Goal: Answer question/provide support: Share knowledge or assist other users

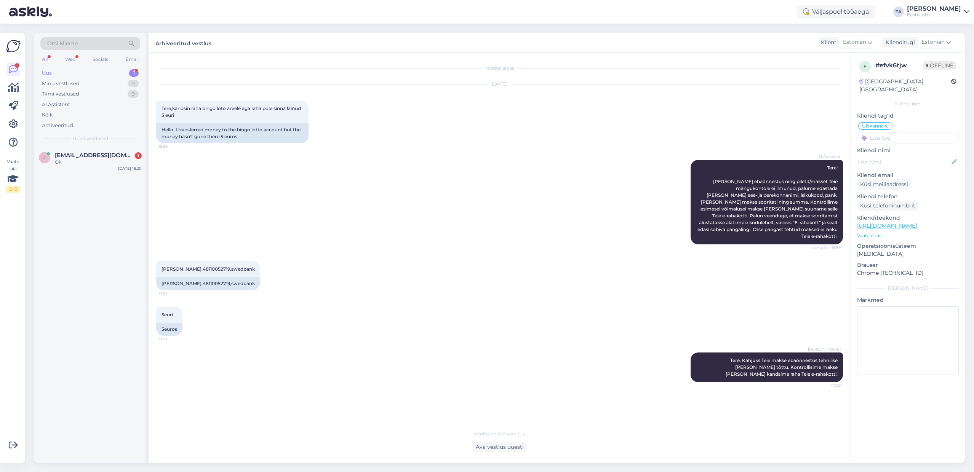
click at [48, 71] on div "Uus" at bounding box center [47, 73] width 10 height 8
click at [47, 71] on div "Uus" at bounding box center [47, 73] width 10 height 8
click at [74, 159] on div "Olen teie andmed kätte saanud ja edastan need makse kontrollimiseks." at bounding box center [98, 166] width 87 height 14
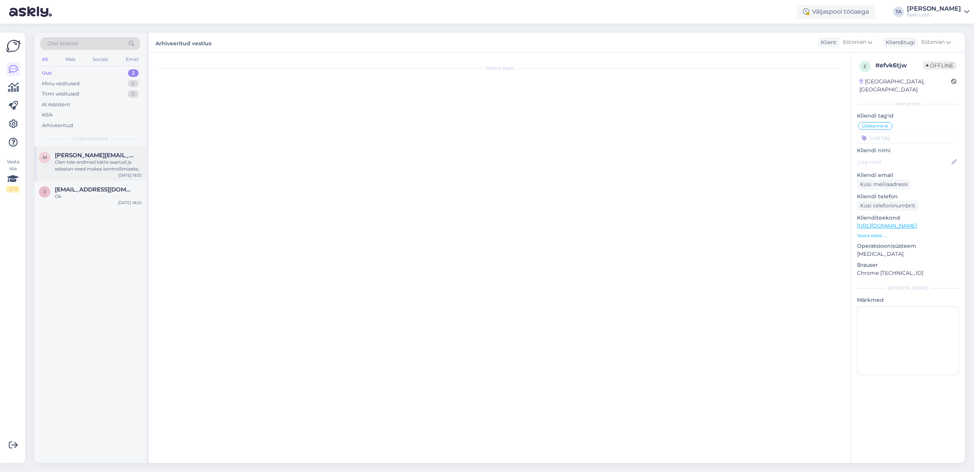
scroll to position [92, 0]
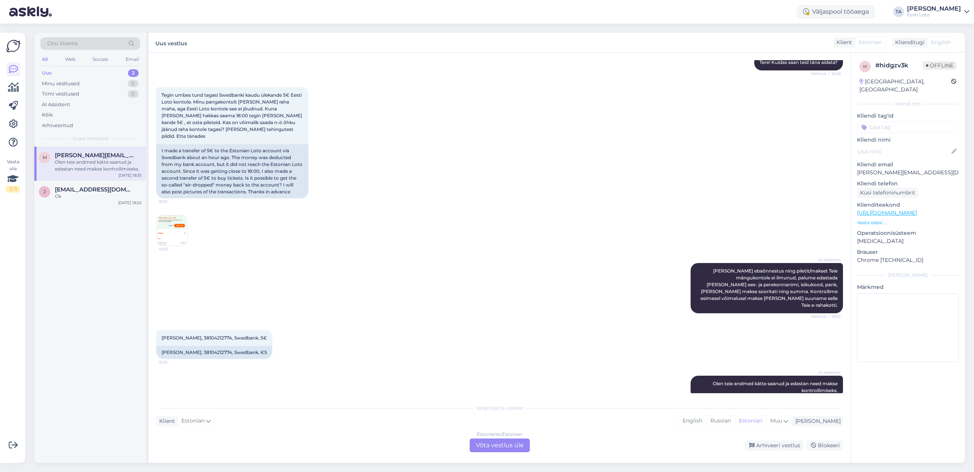
click at [501, 449] on div "Estonian to Estonian Võta vestlus üle" at bounding box center [500, 446] width 60 height 14
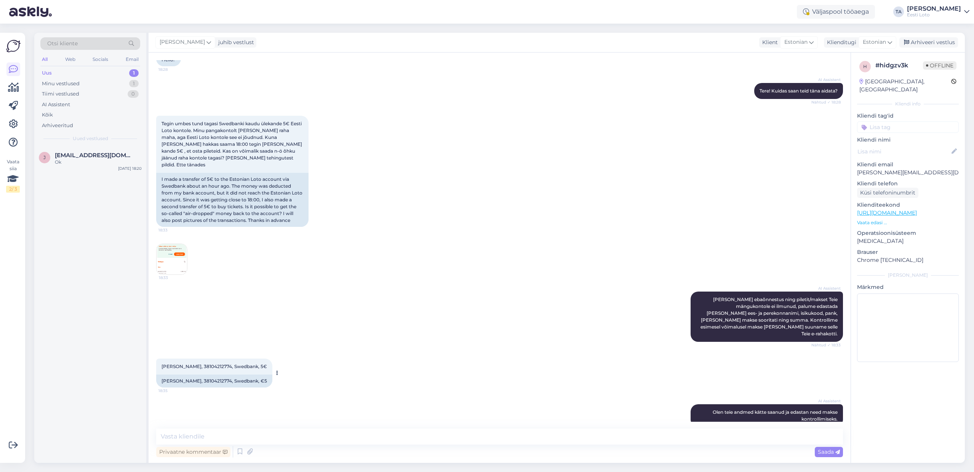
click at [214, 364] on span "[PERSON_NAME], 38104212774, Swedbank, 5€" at bounding box center [213, 367] width 105 height 6
copy span "38104212774"
click at [238, 441] on textarea at bounding box center [499, 437] width 687 height 16
paste textarea "Kahjuks Teie makse ebaõnnestus tehnilise [PERSON_NAME] tõttu. Kontrollisime mak…"
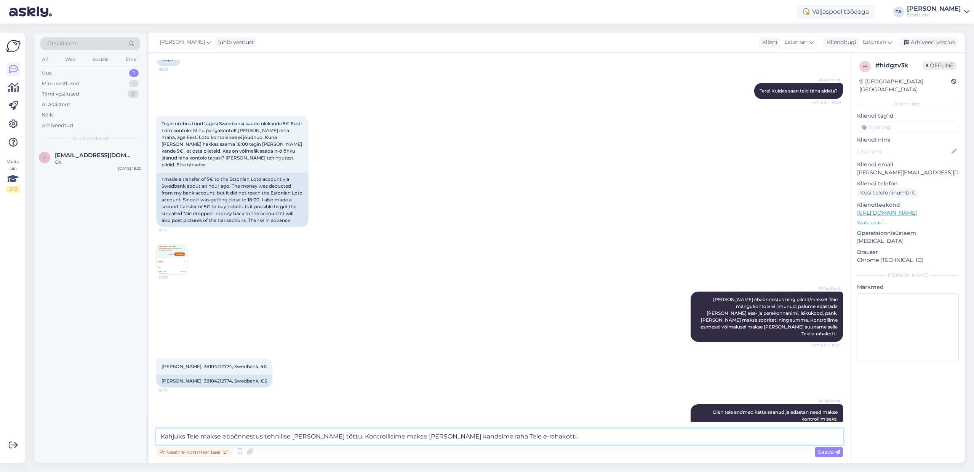
drag, startPoint x: 161, startPoint y: 437, endPoint x: 171, endPoint y: 442, distance: 10.6
click at [161, 437] on textarea "Kahjuks Teie makse ebaõnnestus tehnilise [PERSON_NAME] tõttu. Kontrollisime mak…" at bounding box center [499, 437] width 687 height 16
click at [550, 440] on textarea "Tere. Kahjuks Teie makse ebaõnnestus tehnilise [PERSON_NAME] tõttu. Kontrollisi…" at bounding box center [499, 437] width 687 height 16
type textarea "Tere. Kahjuks Teie makse ebaõnnestus tehnilise [PERSON_NAME] tõttu. Kontrollisi…"
click at [821, 452] on span "Saada" at bounding box center [829, 452] width 22 height 7
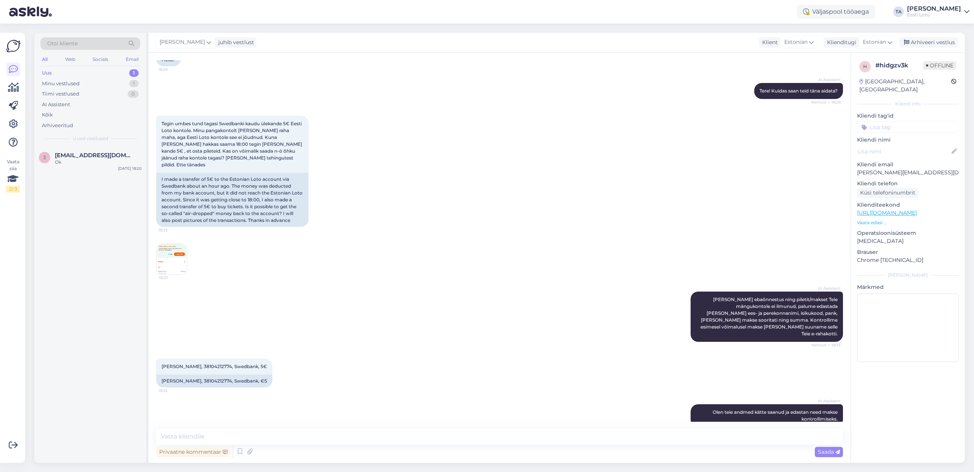
scroll to position [103, 0]
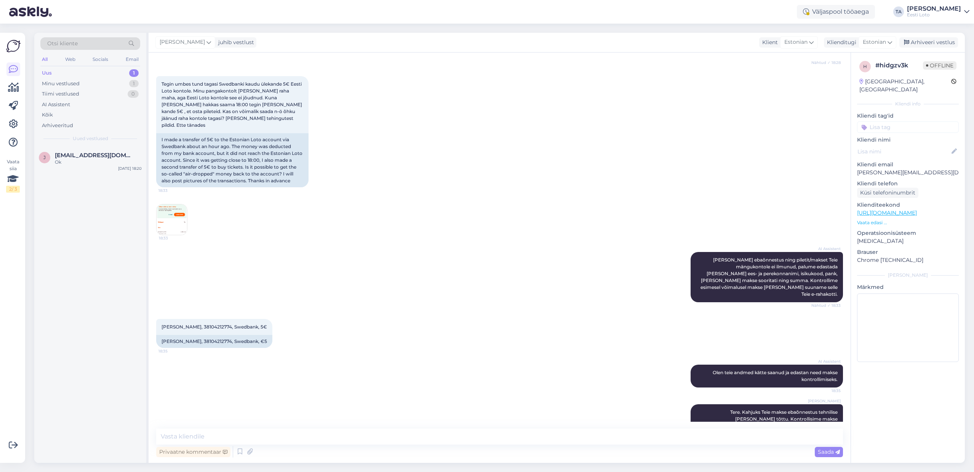
click at [887, 123] on input at bounding box center [908, 126] width 102 height 11
type input "üle"
click at [905, 146] on span "Ülekanne" at bounding box center [908, 148] width 22 height 5
click at [918, 45] on div "Arhiveeri vestlus" at bounding box center [928, 42] width 59 height 10
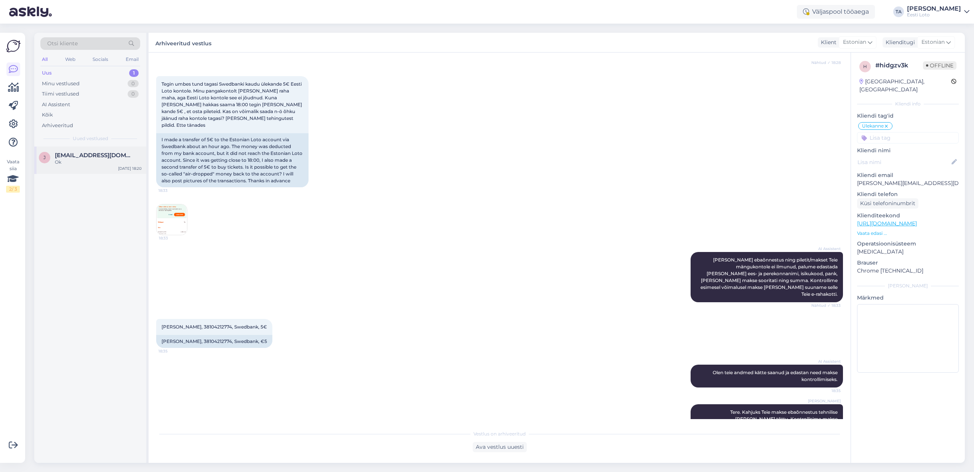
click at [91, 155] on span "[EMAIL_ADDRESS][DOMAIN_NAME]" at bounding box center [94, 155] width 79 height 7
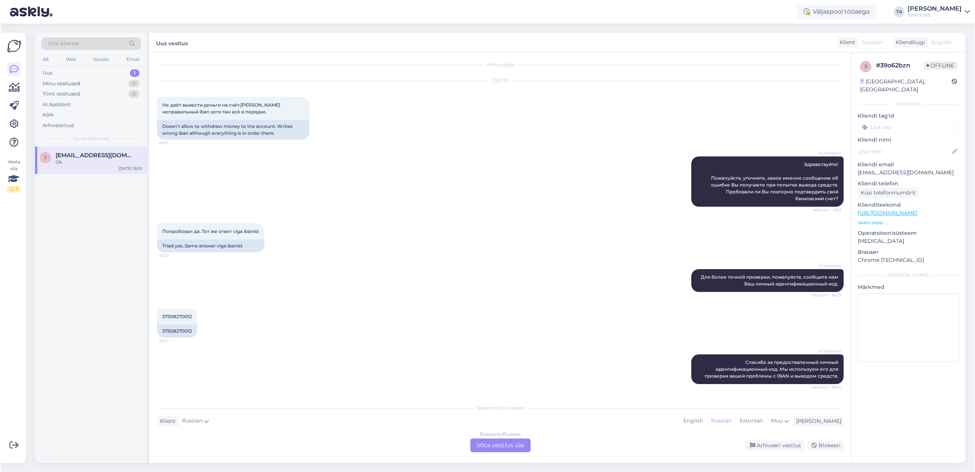
scroll to position [4, 0]
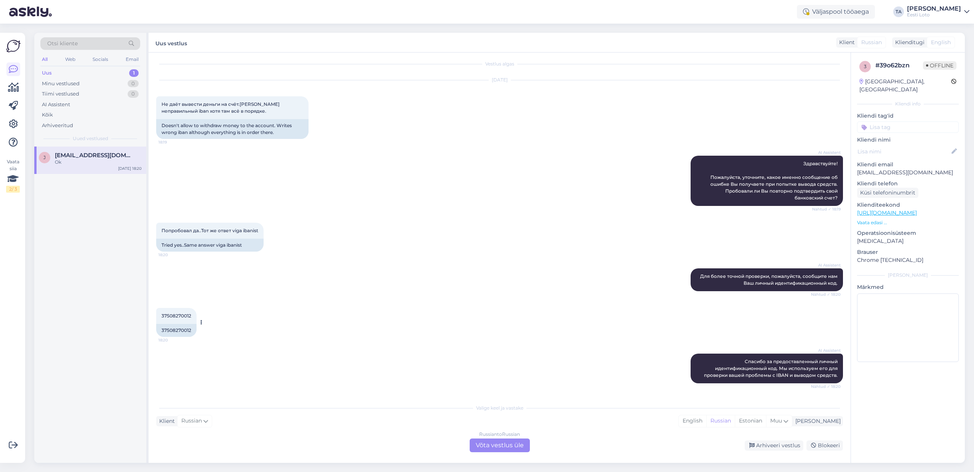
click at [181, 316] on span "37508270012" at bounding box center [176, 316] width 30 height 6
copy span "37508270012"
click at [788, 445] on div "Arhiveeri vestlus" at bounding box center [775, 446] width 59 height 10
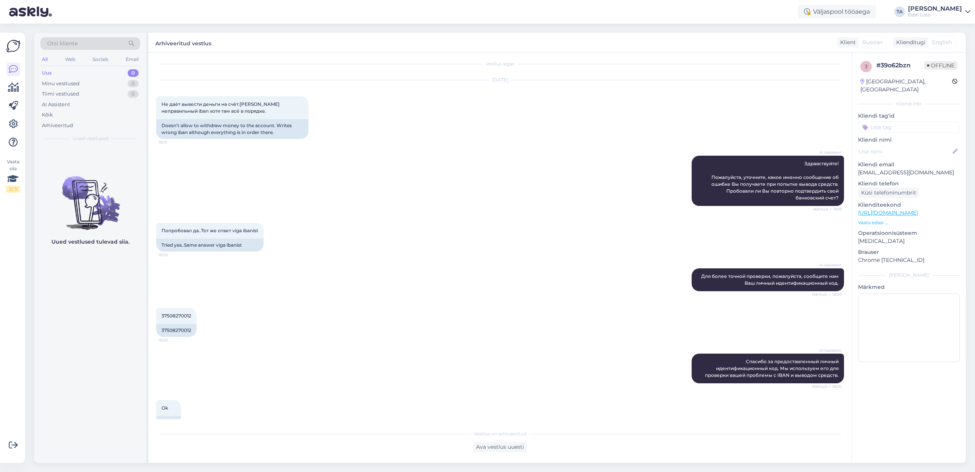
click at [882, 121] on input at bounding box center [909, 126] width 102 height 11
type input "[PERSON_NAME]"
click at [885, 146] on span "suheldud telefoni teel" at bounding box center [908, 148] width 49 height 5
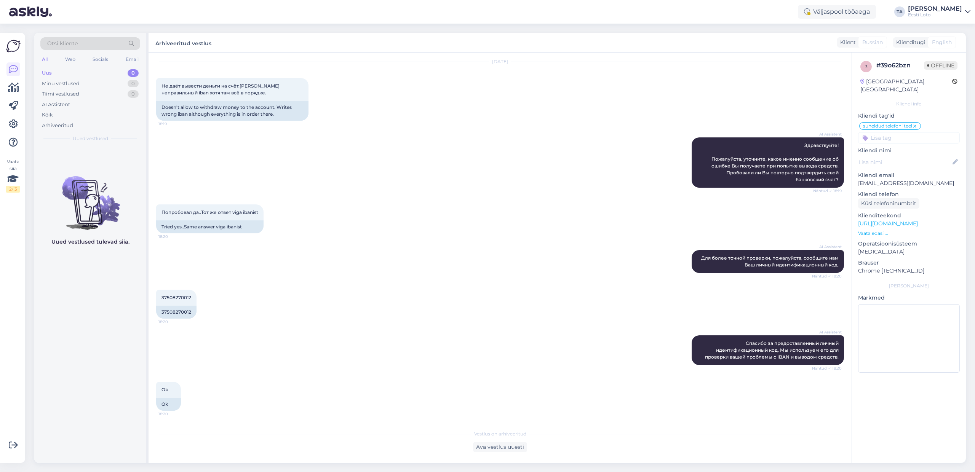
click at [49, 73] on div "Uus" at bounding box center [47, 73] width 10 height 8
